Goal: Check status: Check status

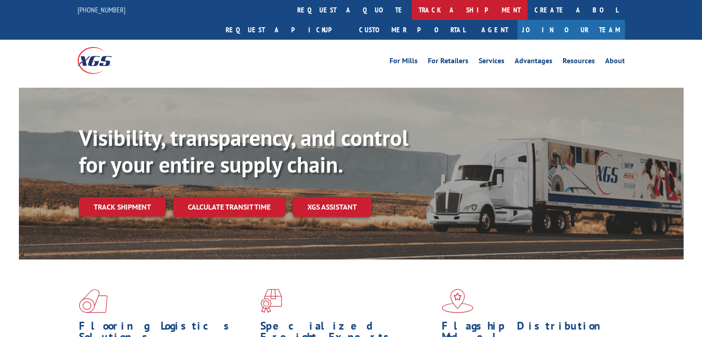
click at [412, 10] on link "track a shipment" at bounding box center [470, 10] width 116 height 20
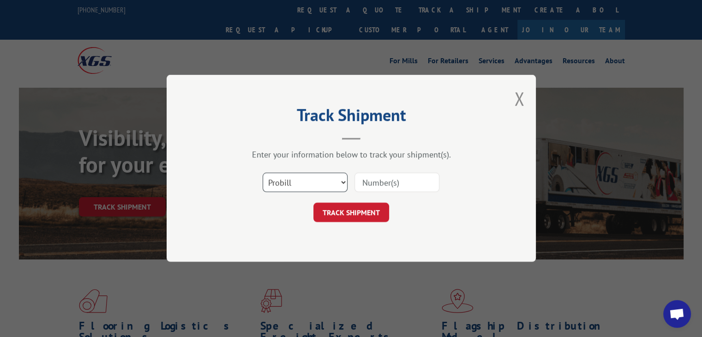
click at [311, 183] on select "Select category... Probill BOL PO" at bounding box center [305, 182] width 85 height 19
select select "bol"
click at [263, 173] on select "Select category... Probill BOL PO" at bounding box center [305, 182] width 85 height 19
click at [388, 175] on input at bounding box center [397, 182] width 85 height 19
type input "47383"
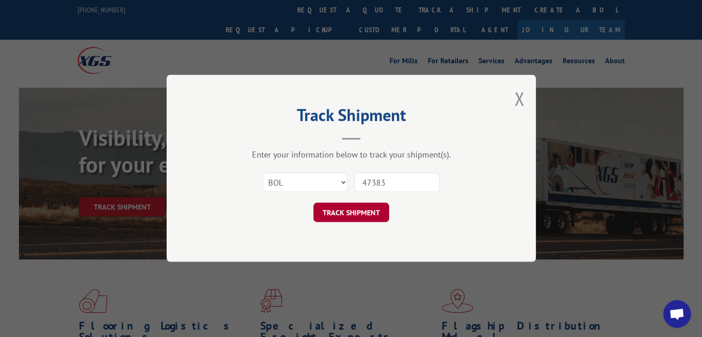
click at [367, 207] on button "TRACK SHIPMENT" at bounding box center [351, 212] width 76 height 19
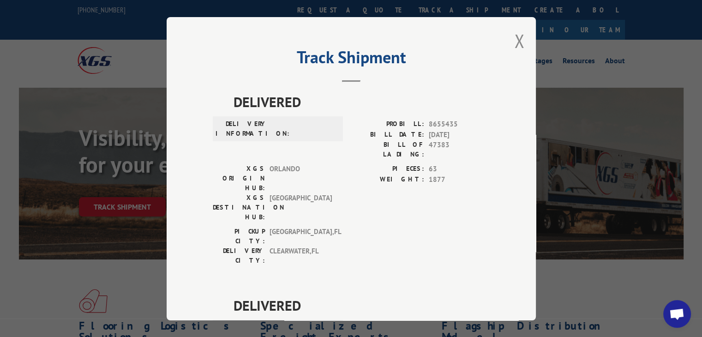
click at [521, 34] on div "Track Shipment DELIVERED DELIVERY INFORMATION: PROBILL: 8655435 BILL DATE: [DAT…" at bounding box center [351, 168] width 369 height 303
click at [517, 39] on button "Close modal" at bounding box center [519, 41] width 10 height 24
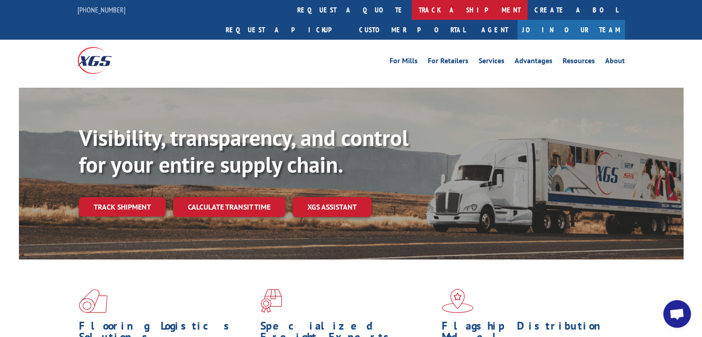
click at [412, 14] on link "track a shipment" at bounding box center [470, 10] width 116 height 20
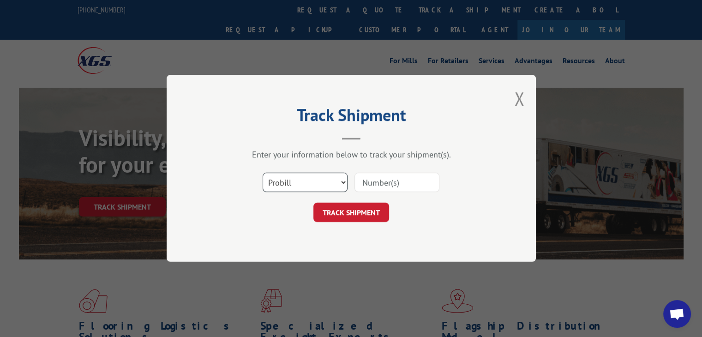
click at [329, 178] on select "Select category... Probill BOL PO" at bounding box center [305, 182] width 85 height 19
select select "bol"
click at [263, 173] on select "Select category... Probill BOL PO" at bounding box center [305, 182] width 85 height 19
click at [372, 181] on input at bounding box center [397, 182] width 85 height 19
type input "47383"
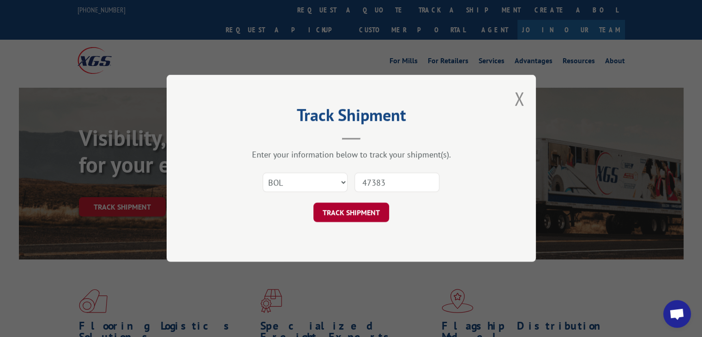
click at [349, 212] on button "TRACK SHIPMENT" at bounding box center [351, 212] width 76 height 19
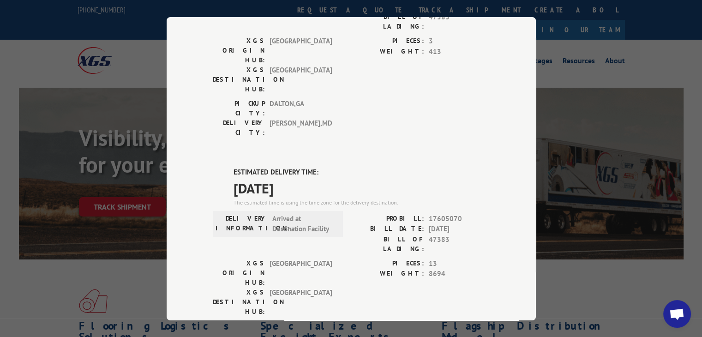
scroll to position [326, 0]
